Goal: Navigation & Orientation: Find specific page/section

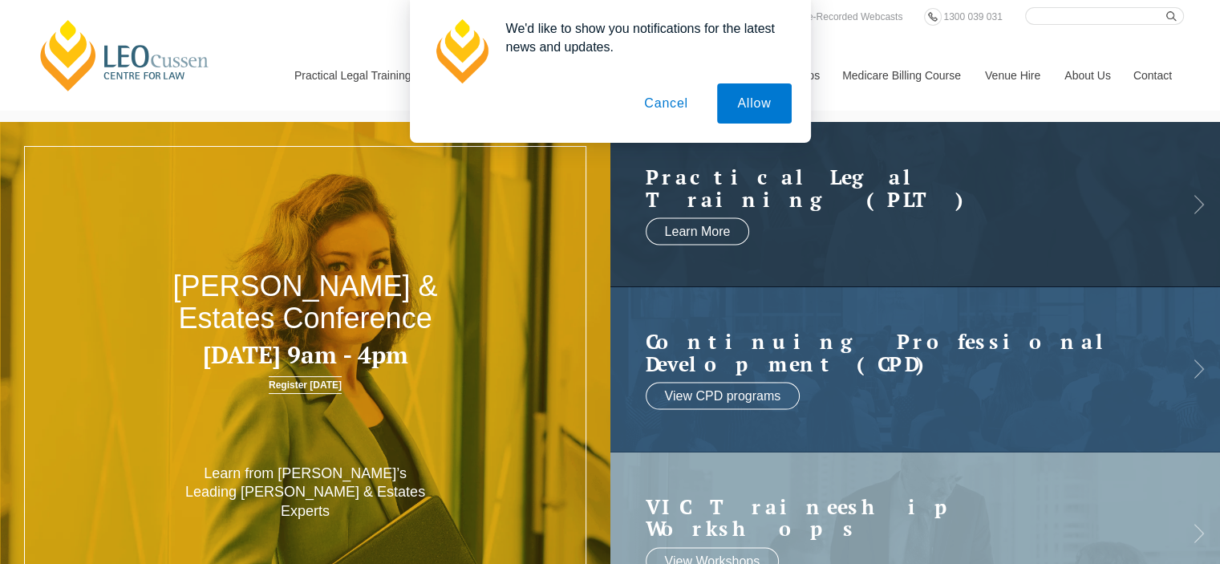
click at [664, 105] on button "Cancel" at bounding box center [666, 103] width 84 height 40
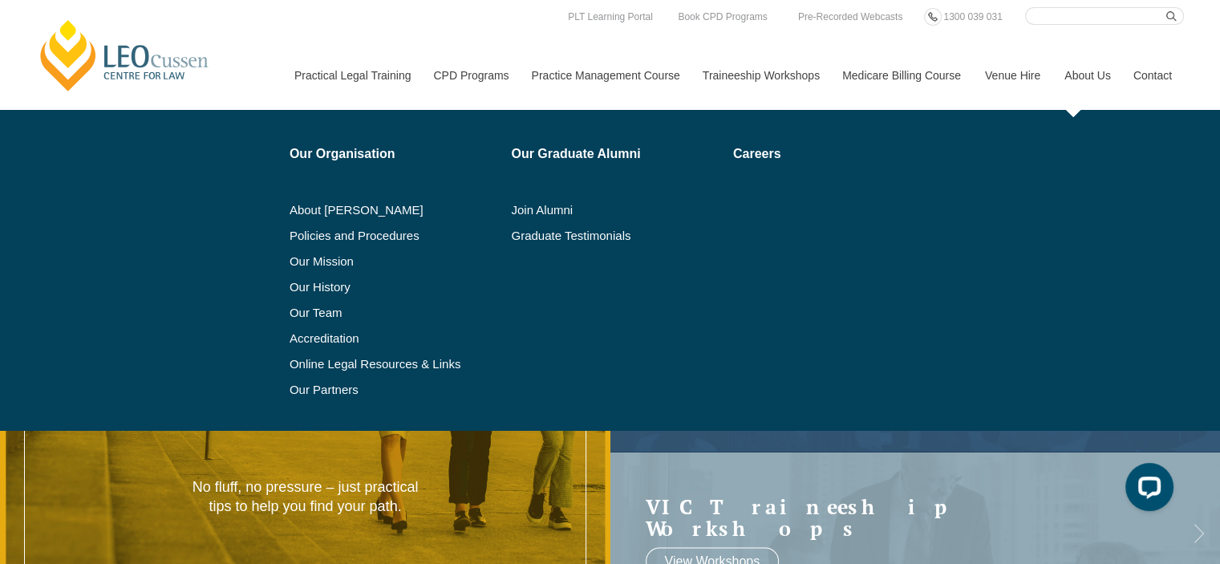
click at [1078, 75] on link "About Us" at bounding box center [1086, 75] width 69 height 69
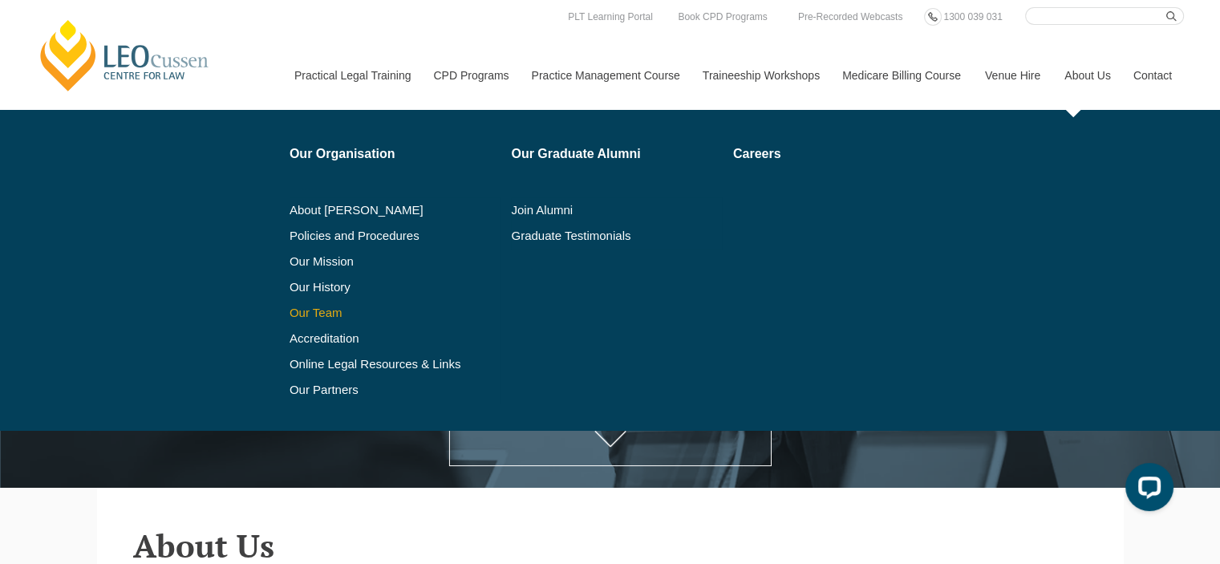
click at [324, 306] on link "Our Team" at bounding box center [394, 312] width 211 height 13
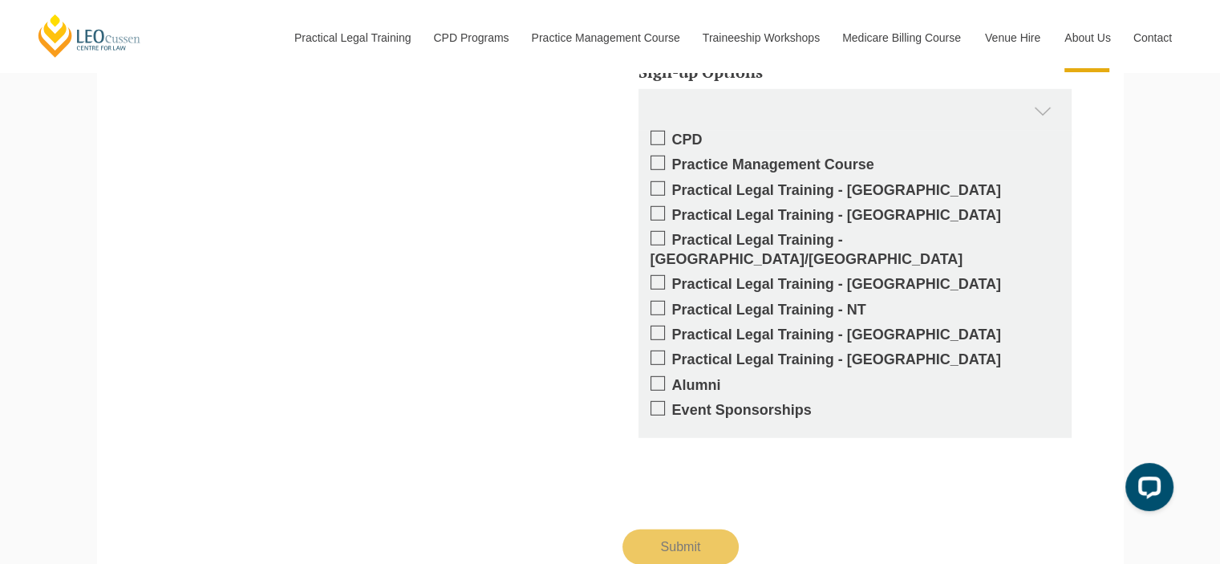
scroll to position [10669, 0]
